Goal: Transaction & Acquisition: Purchase product/service

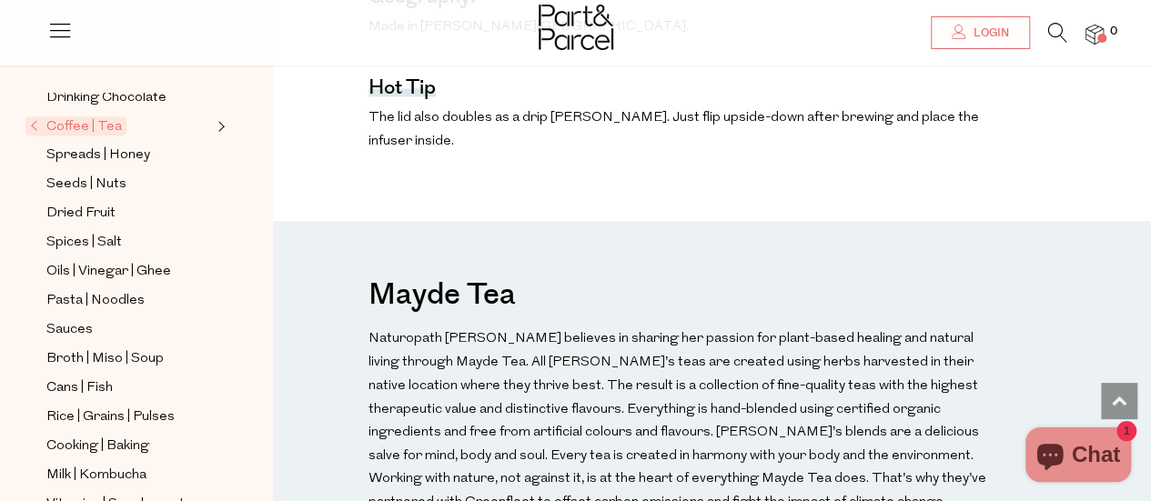
scroll to position [1341, 0]
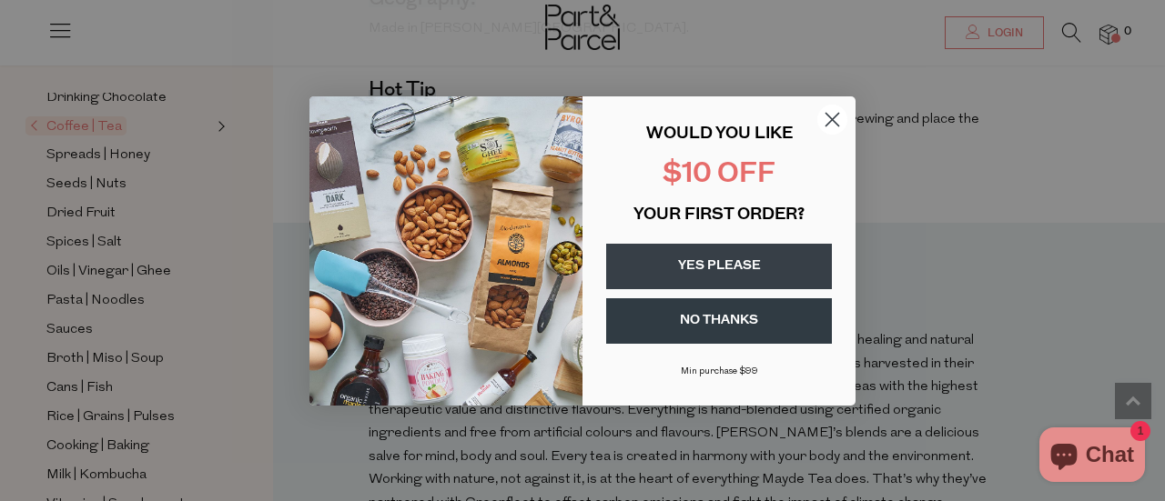
click at [827, 113] on circle "Close dialog" at bounding box center [832, 119] width 30 height 30
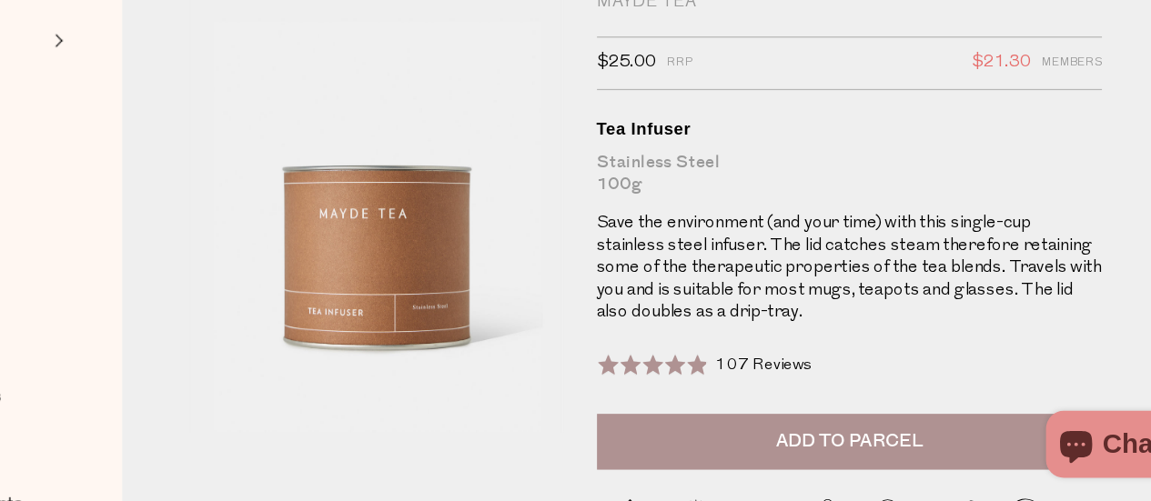
scroll to position [35, 0]
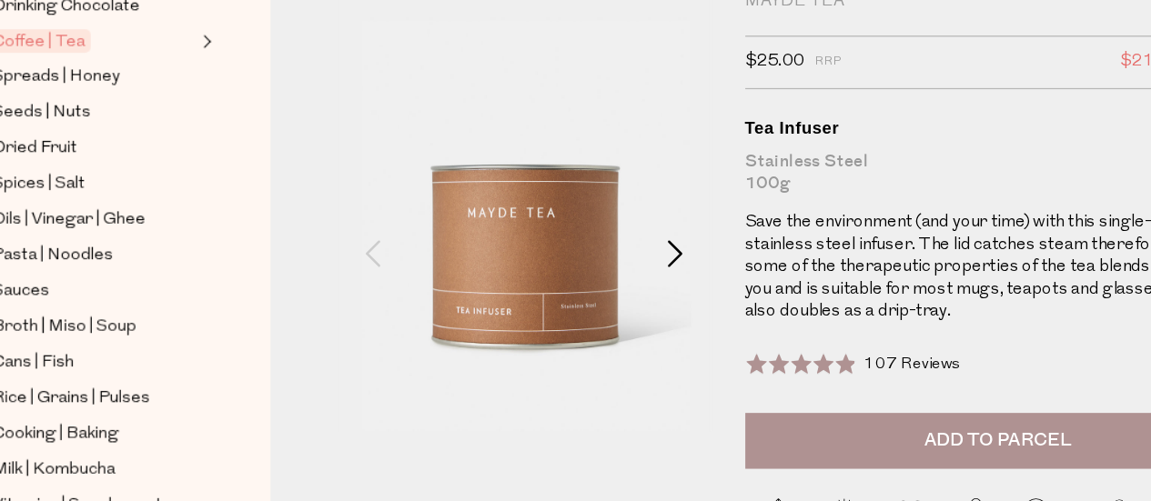
click at [594, 290] on span at bounding box center [603, 299] width 22 height 22
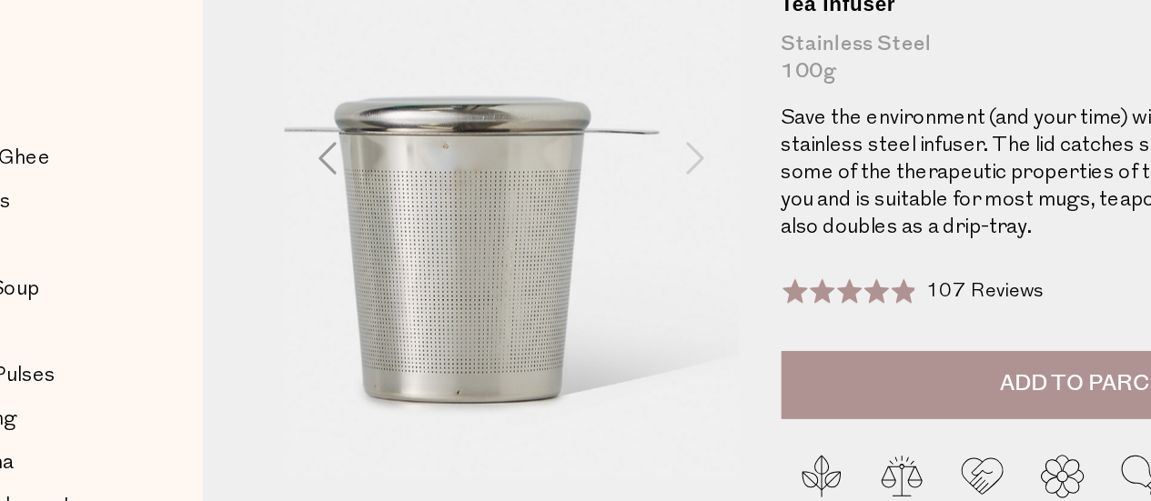
scroll to position [65, 0]
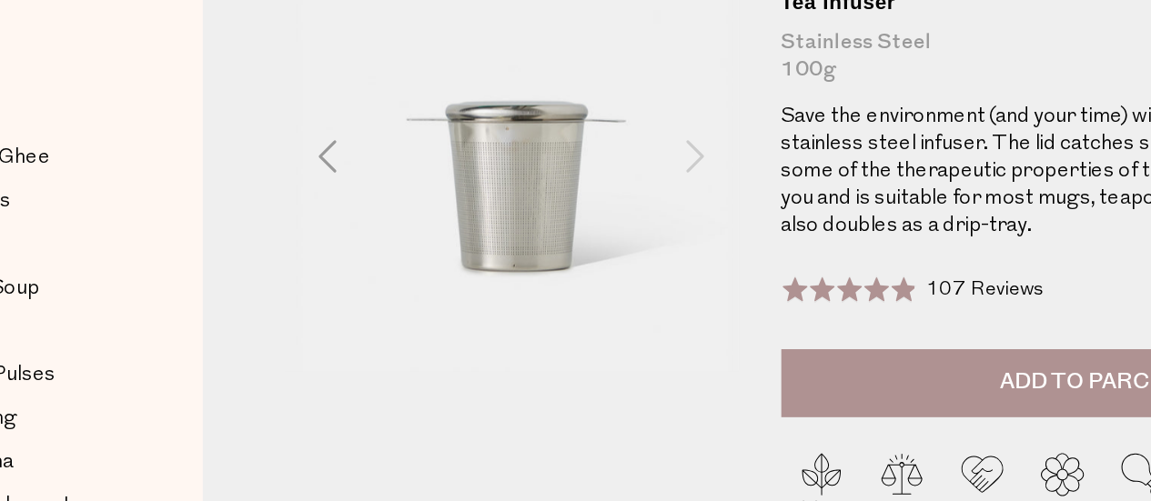
click at [598, 269] on span at bounding box center [603, 269] width 22 height 22
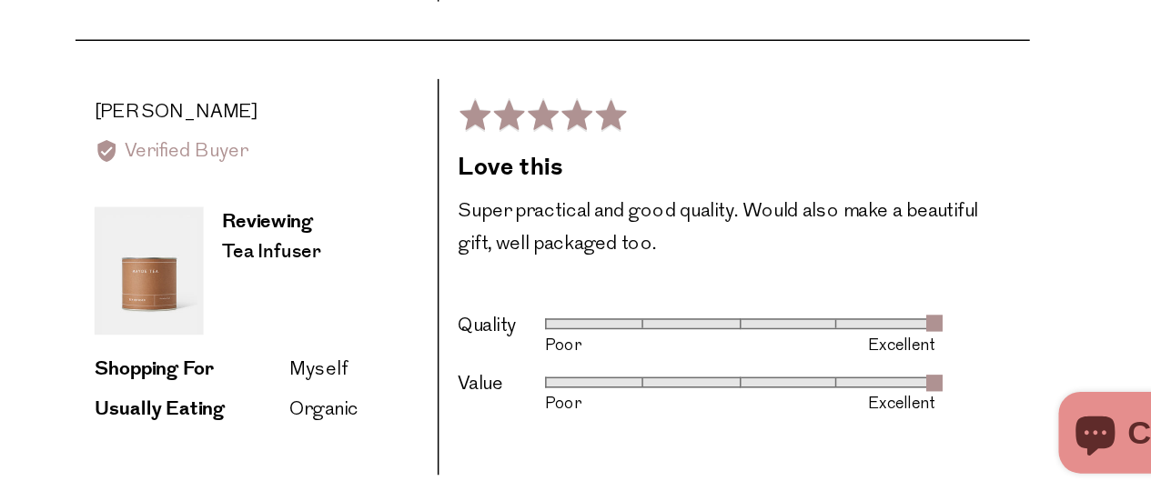
scroll to position [2741, 0]
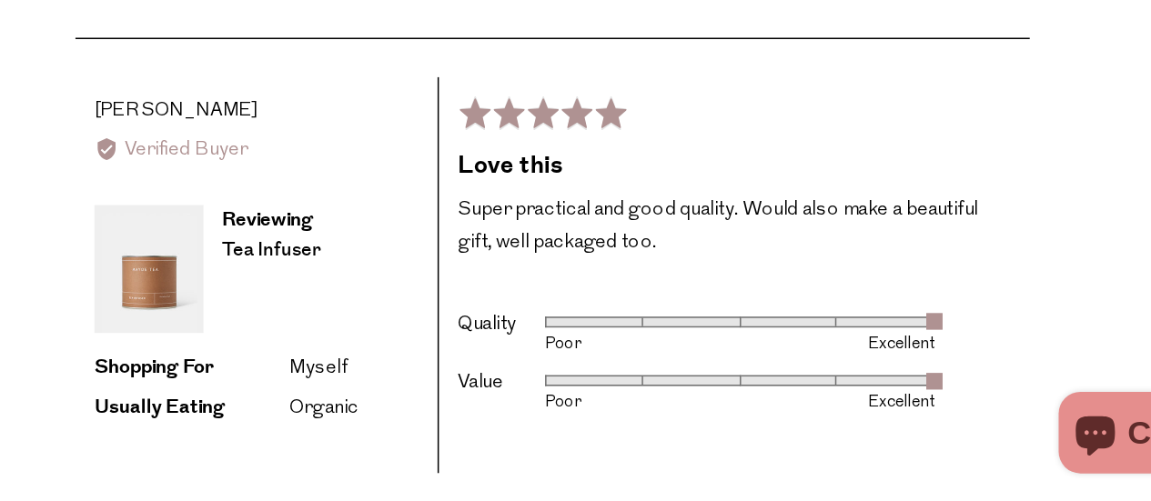
click at [778, 269] on h2 "Love this" at bounding box center [808, 277] width 369 height 23
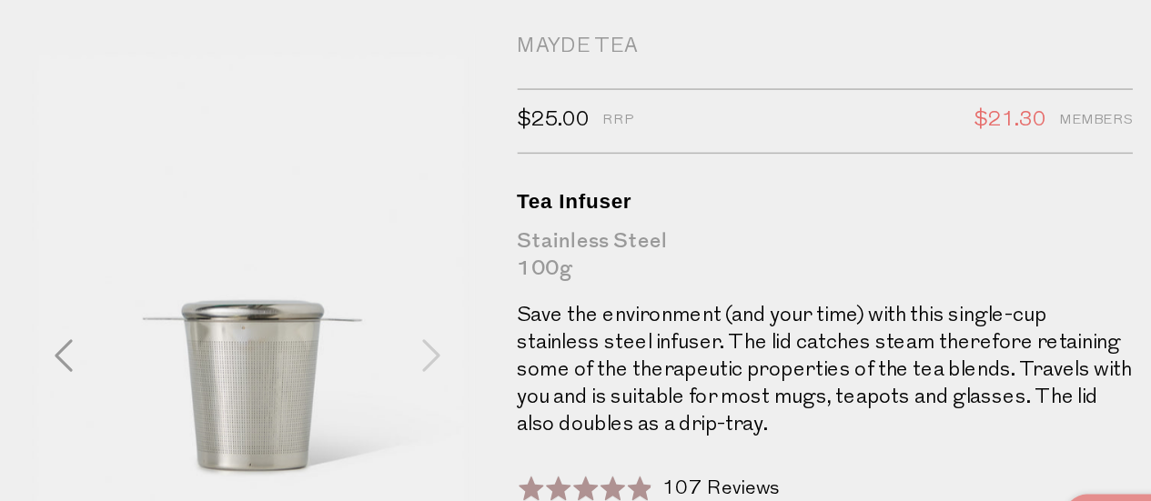
scroll to position [22, 0]
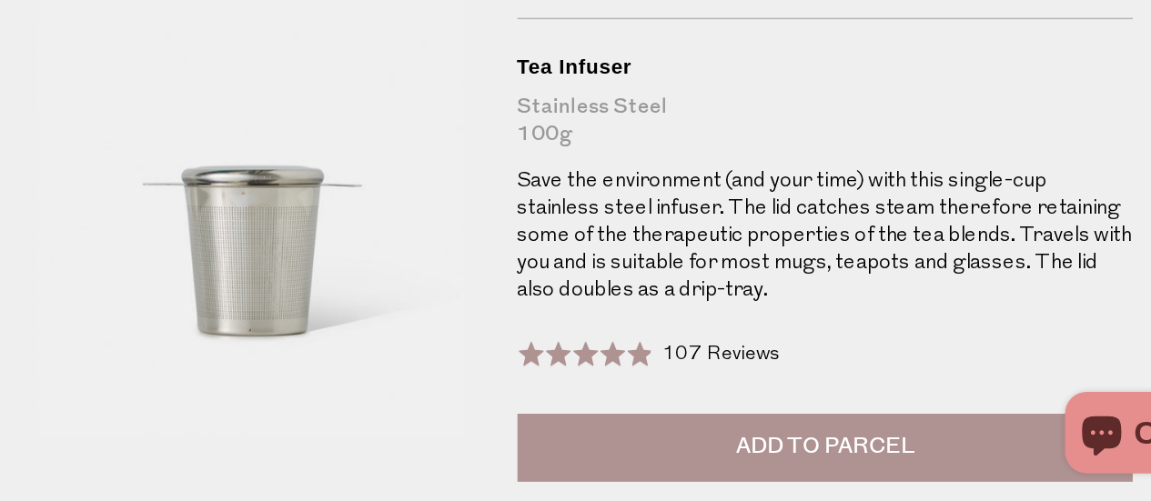
click at [894, 454] on span "Add to Parcel" at bounding box center [864, 464] width 119 height 21
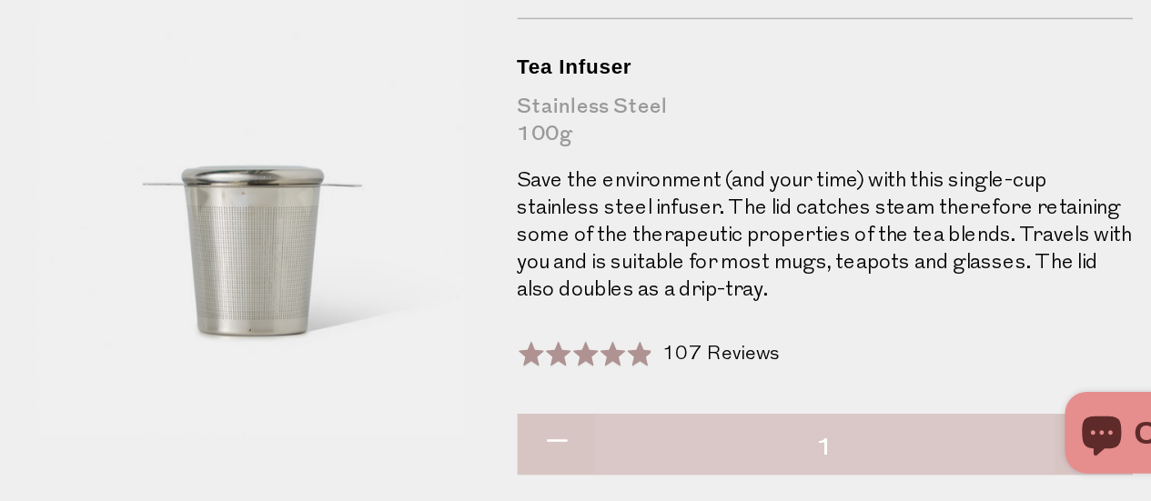
click at [731, 400] on span at bounding box center [704, 402] width 89 height 18
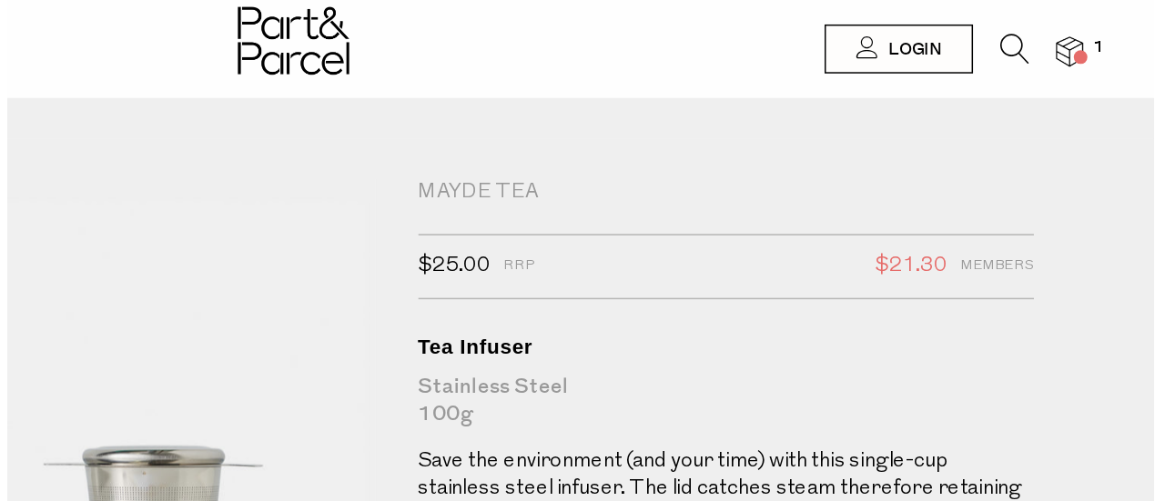
scroll to position [0, 0]
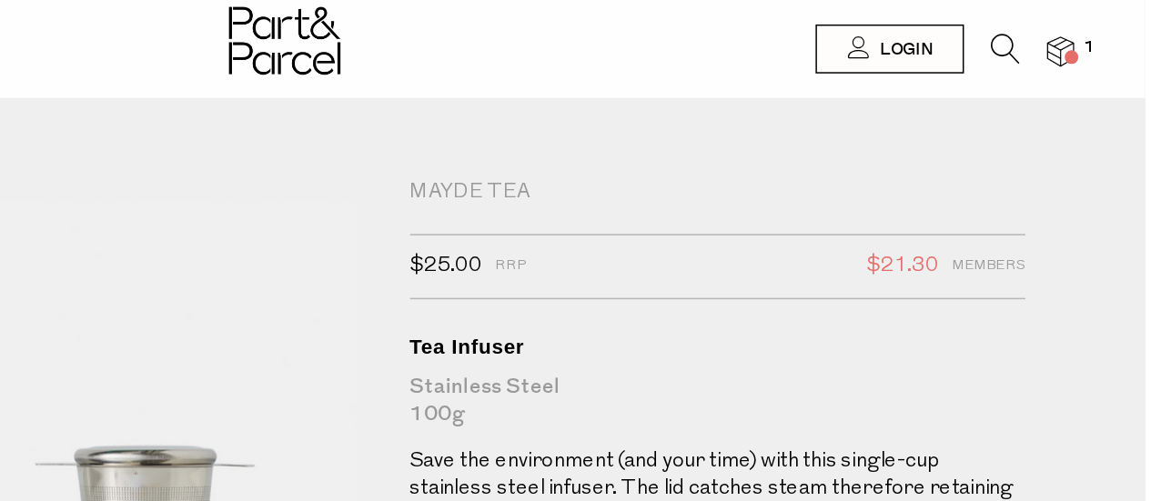
click at [1101, 28] on img at bounding box center [1095, 35] width 18 height 21
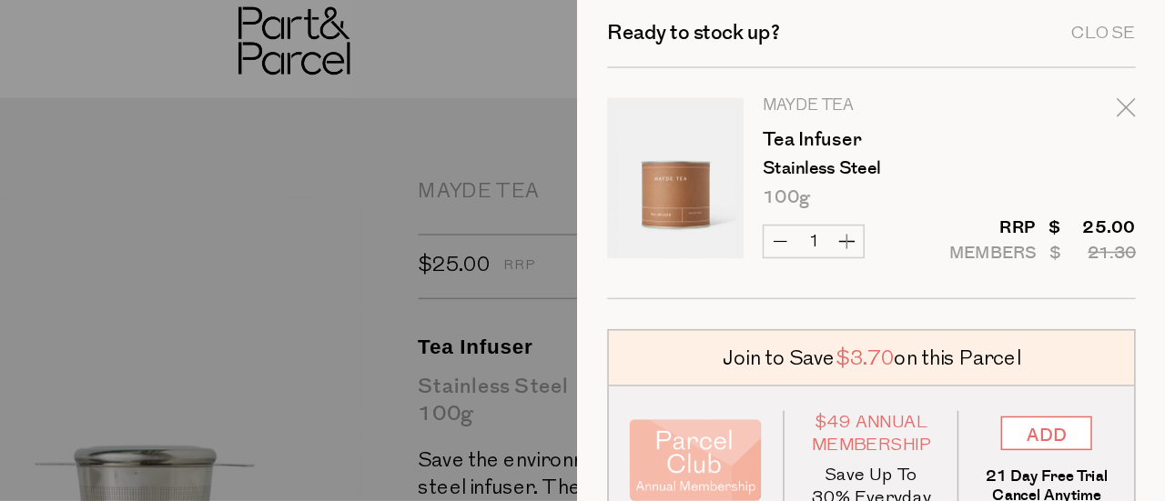
scroll to position [2, 0]
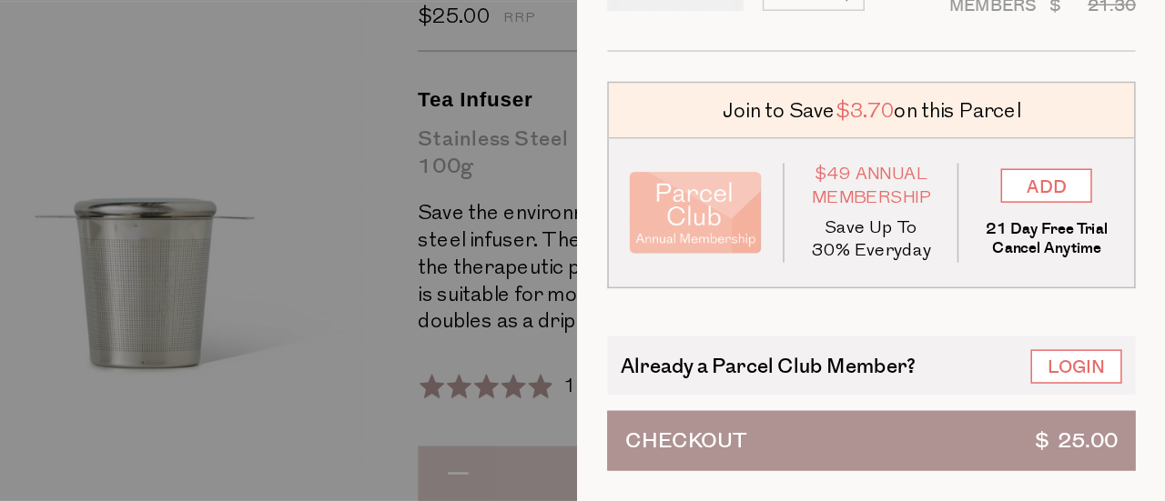
click at [872, 441] on span "Checkout" at bounding box center [843, 460] width 81 height 38
